Goal: Task Accomplishment & Management: Manage account settings

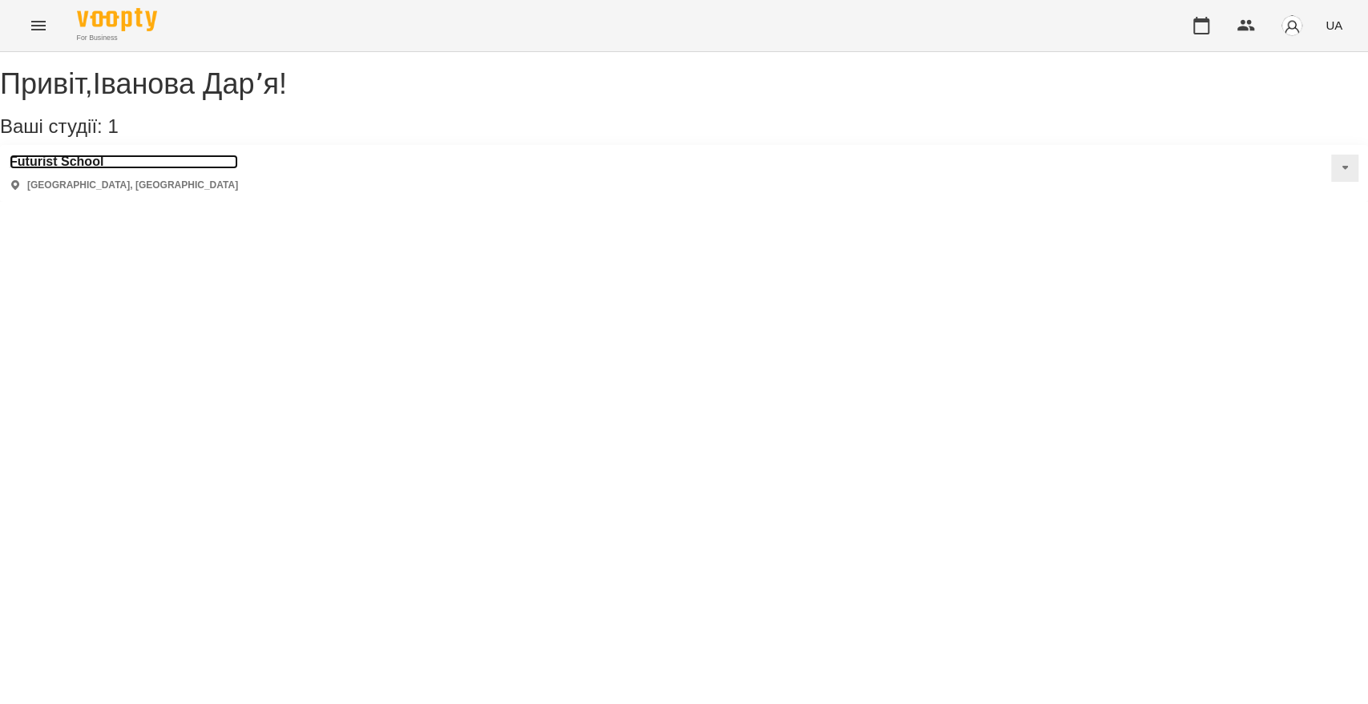
click at [70, 169] on h3 "Futurist School" at bounding box center [124, 162] width 228 height 14
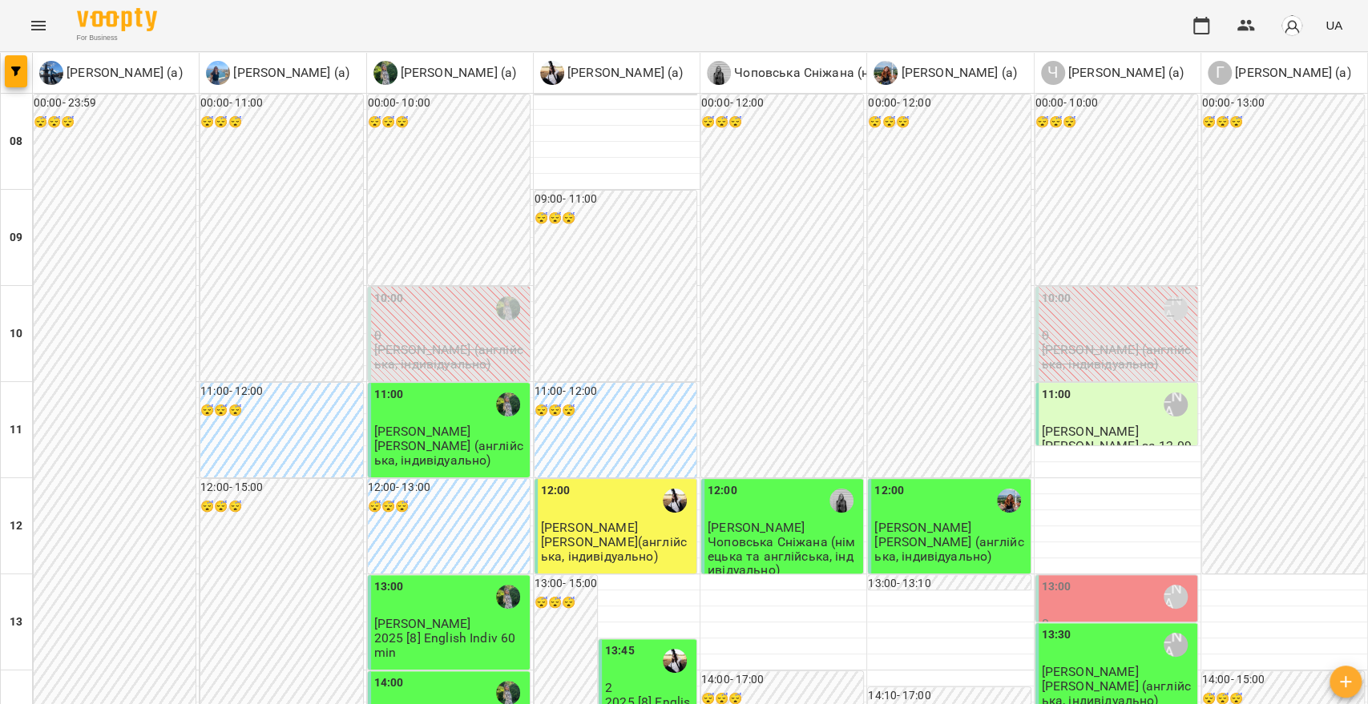
click at [51, 26] on button "Menu" at bounding box center [38, 25] width 38 height 38
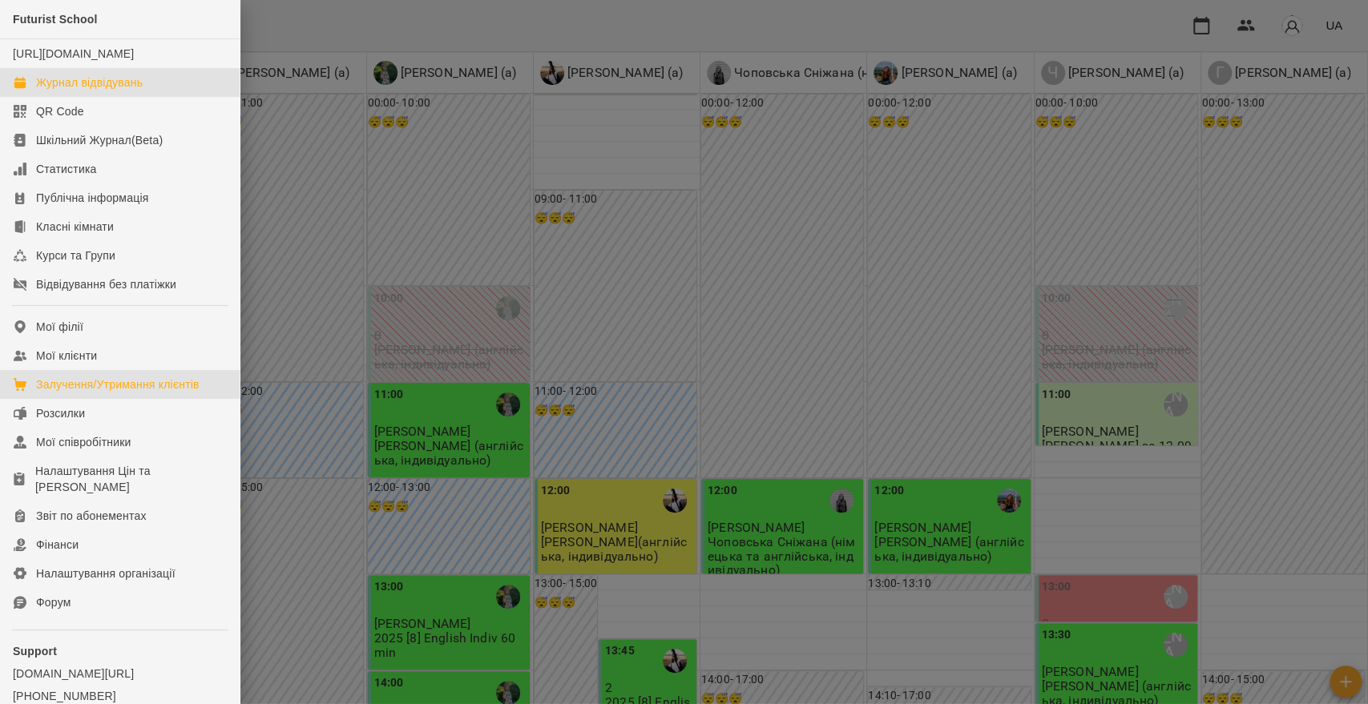
click at [61, 393] on div "Залучення/Утримання клієнтів" at bounding box center [117, 385] width 163 height 16
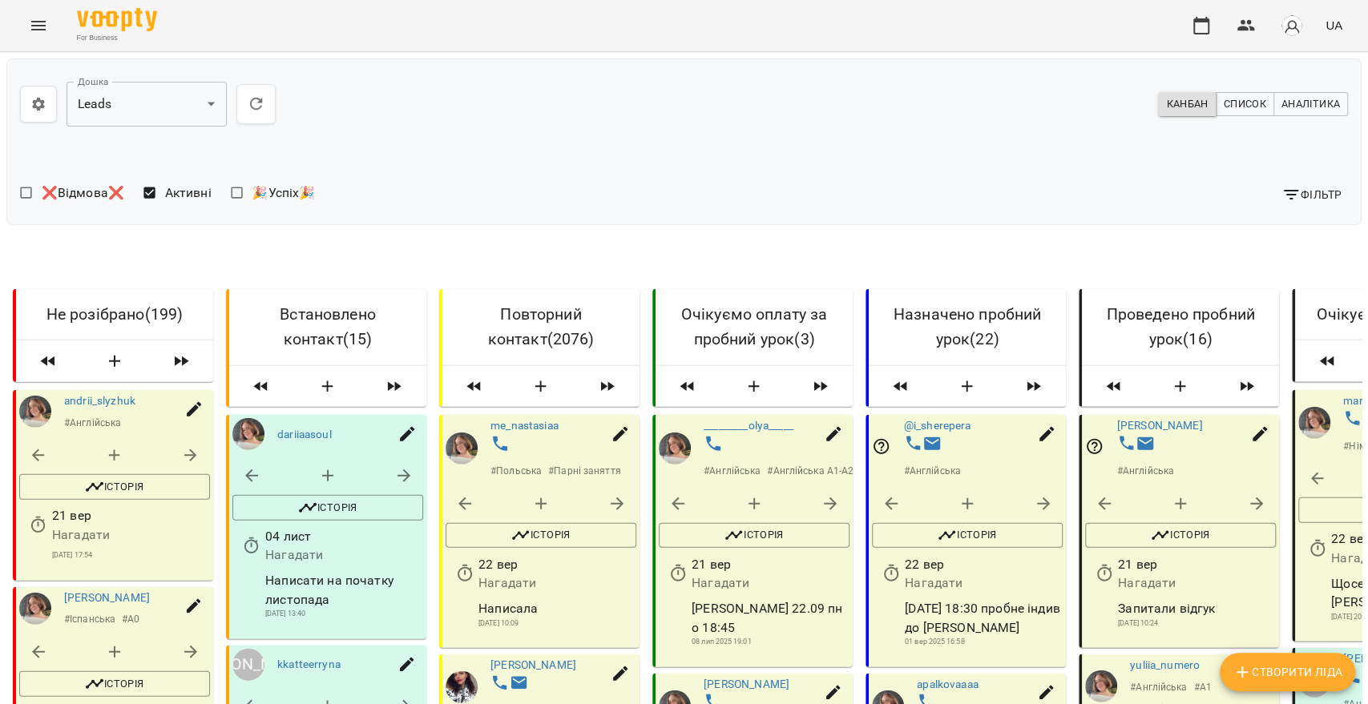
click at [1283, 198] on icon "button" at bounding box center [1290, 195] width 14 height 10
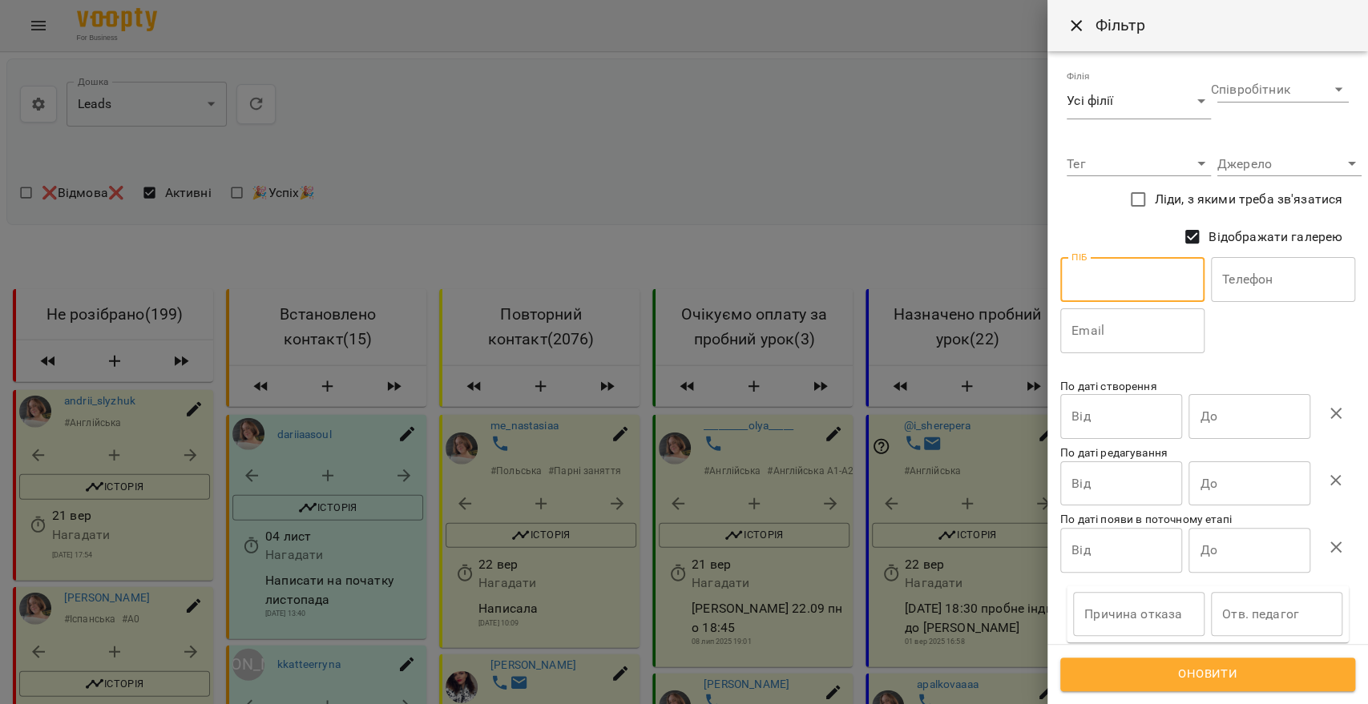
click at [1128, 281] on input "text" at bounding box center [1132, 279] width 144 height 45
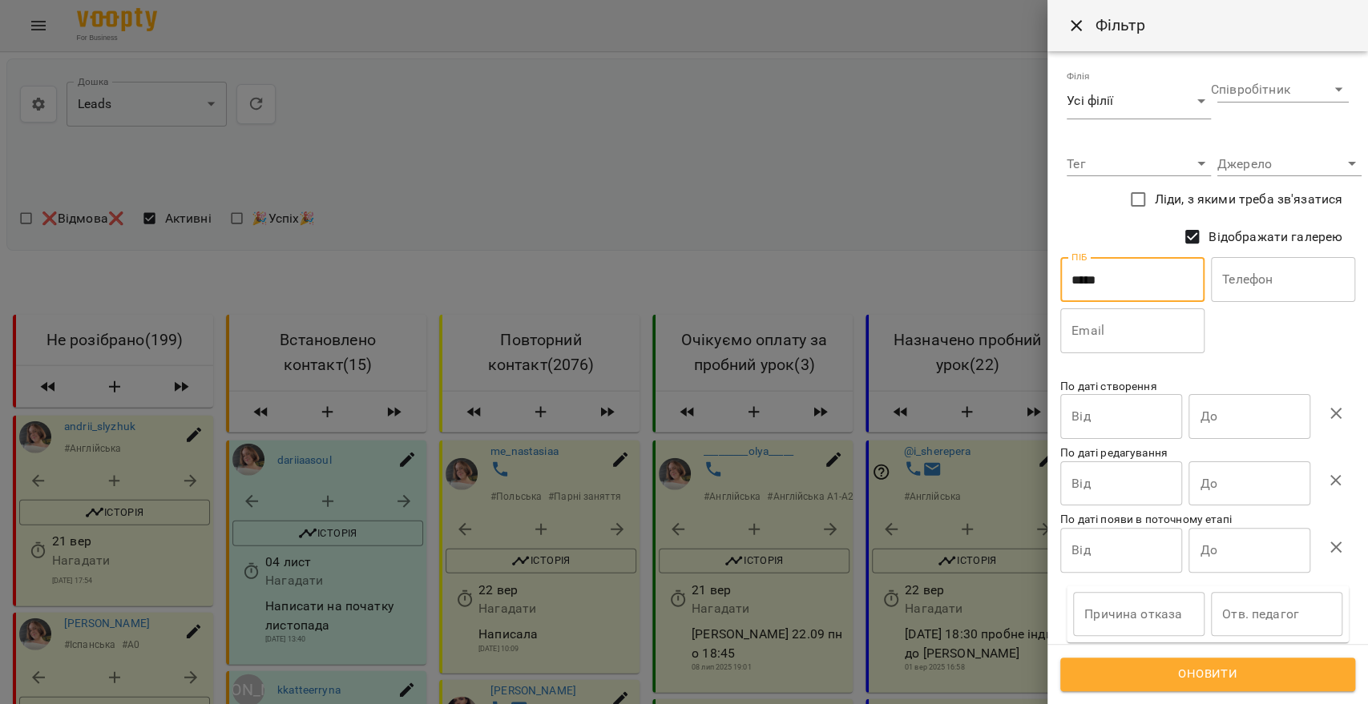
type input "*****"
